Goal: Navigation & Orientation: Find specific page/section

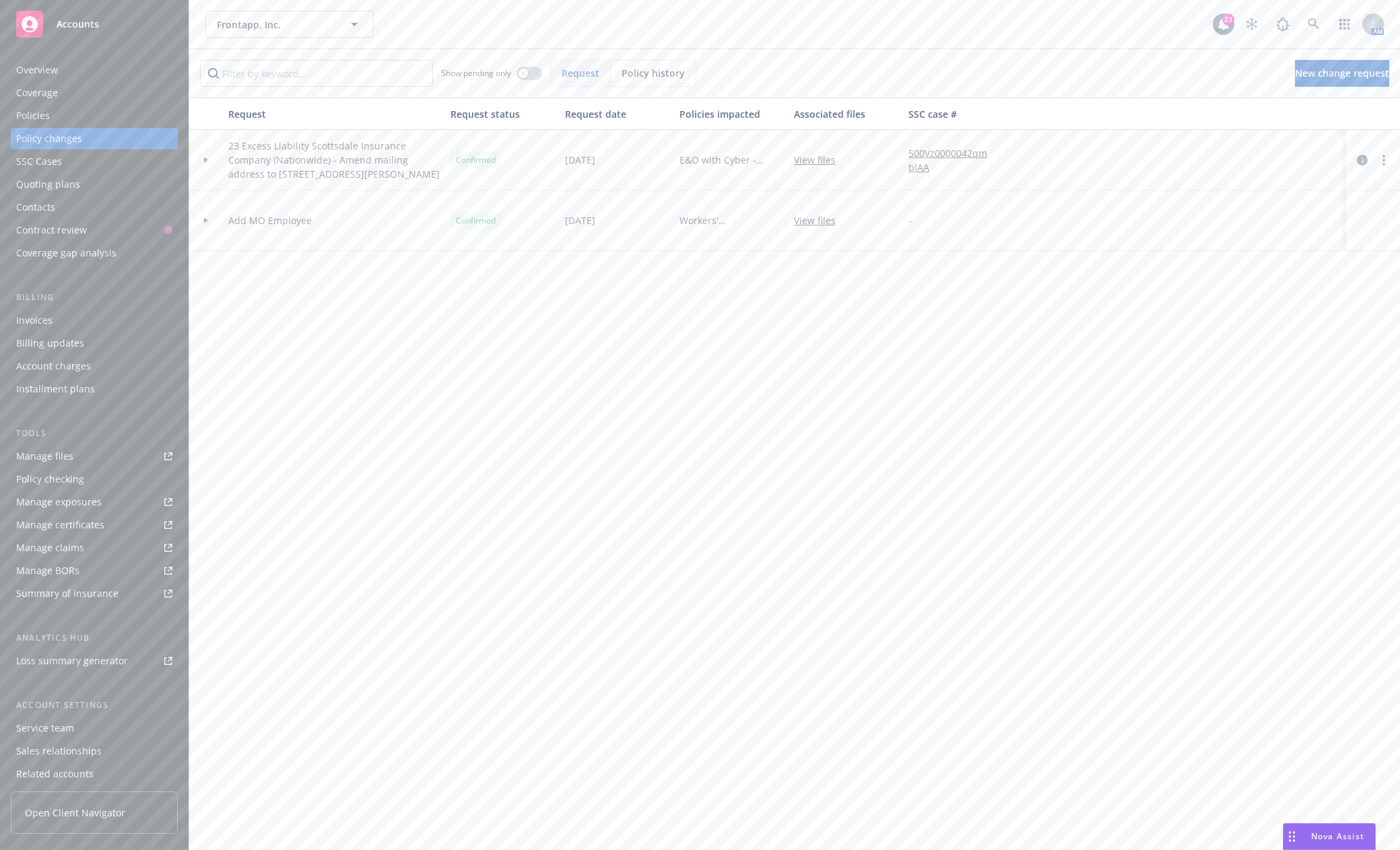
click at [80, 32] on div "Accounts" at bounding box center [95, 24] width 157 height 27
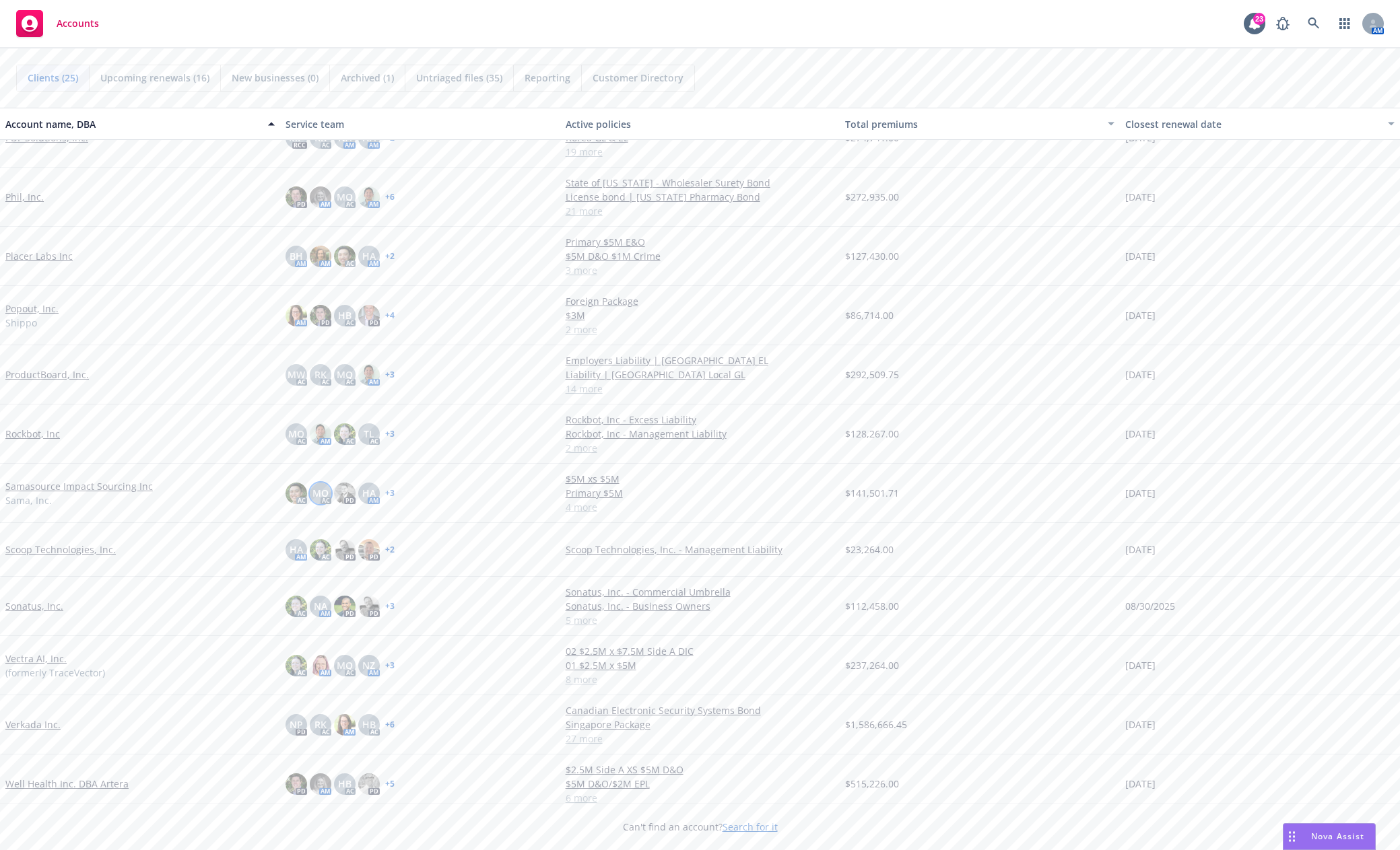
scroll to position [748, 0]
